Goal: Navigation & Orientation: Find specific page/section

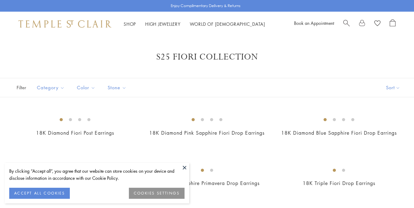
click at [184, 168] on button at bounding box center [184, 167] width 9 height 9
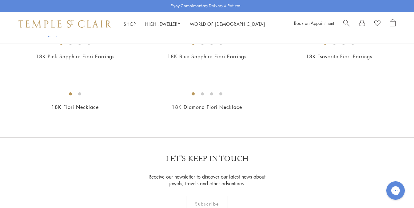
scroll to position [431, 0]
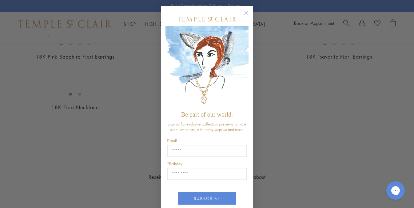
click at [247, 11] on circle "Close dialog" at bounding box center [245, 13] width 7 height 7
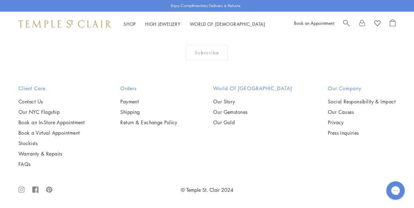
scroll to position [940, 0]
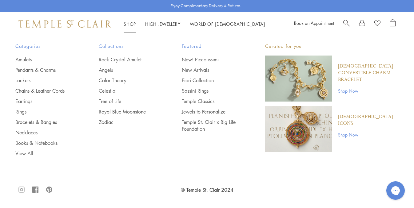
click at [131, 26] on link "Shop Shop" at bounding box center [130, 24] width 12 height 6
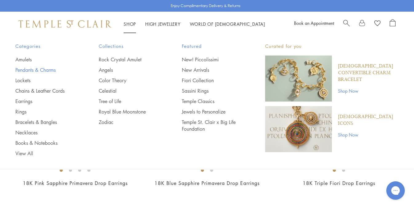
click at [28, 70] on link "Pendants & Charms" at bounding box center [44, 70] width 59 height 7
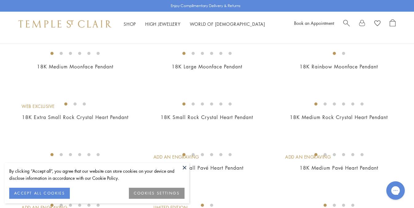
scroll to position [326, 0]
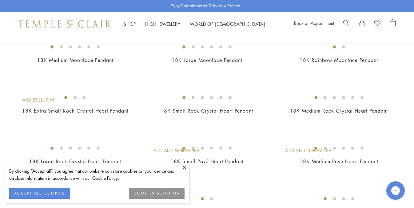
click at [184, 168] on button at bounding box center [184, 167] width 9 height 9
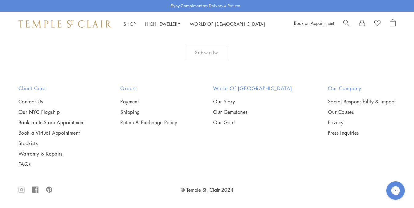
scroll to position [3649, 0]
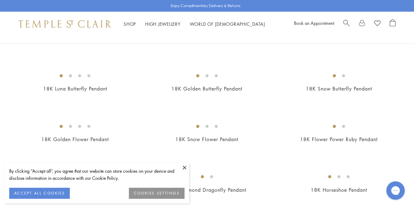
scroll to position [198, 0]
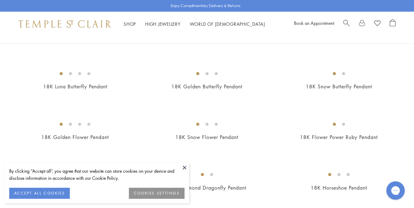
click at [184, 165] on button at bounding box center [184, 167] width 9 height 9
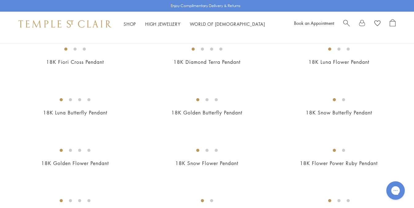
scroll to position [0, 0]
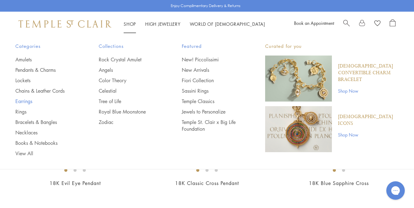
click at [17, 101] on link "Earrings" at bounding box center [44, 101] width 59 height 7
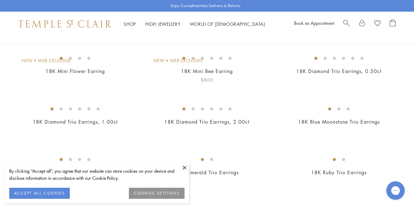
scroll to position [117, 0]
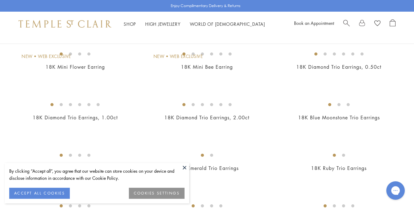
click at [184, 164] on button at bounding box center [184, 167] width 9 height 9
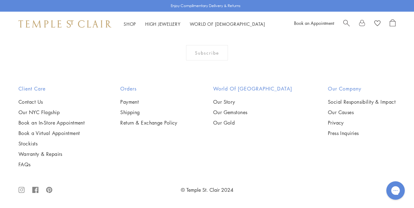
scroll to position [2651, 0]
